Goal: Task Accomplishment & Management: Manage account settings

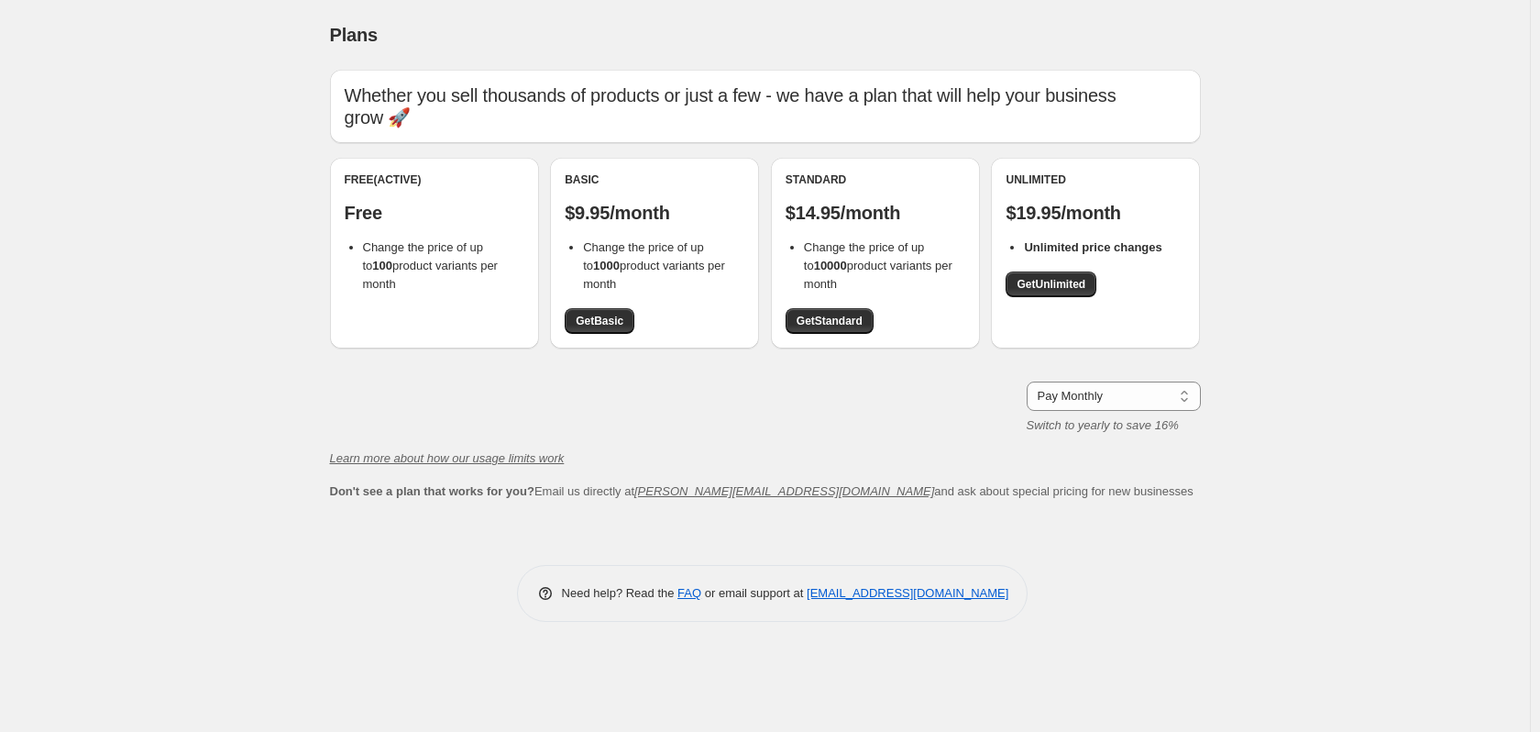
click at [400, 305] on div "Free (Active) Free Change the price of up to 100 product variants per month" at bounding box center [434, 253] width 209 height 191
